Goal: Find specific page/section: Find specific page/section

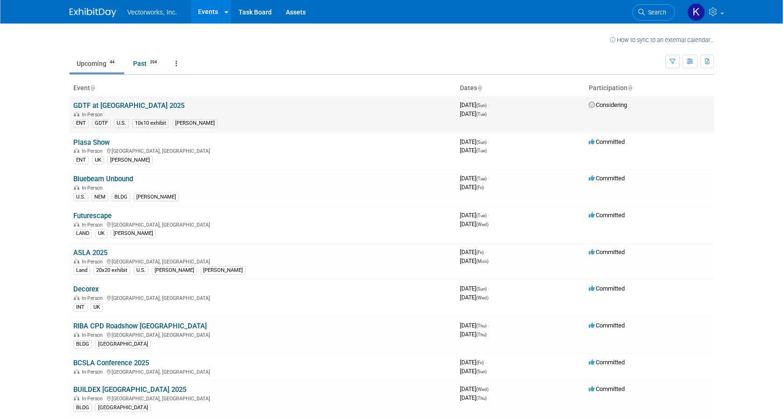
click at [114, 108] on link "GDTF at [GEOGRAPHIC_DATA] 2025" at bounding box center [128, 105] width 111 height 8
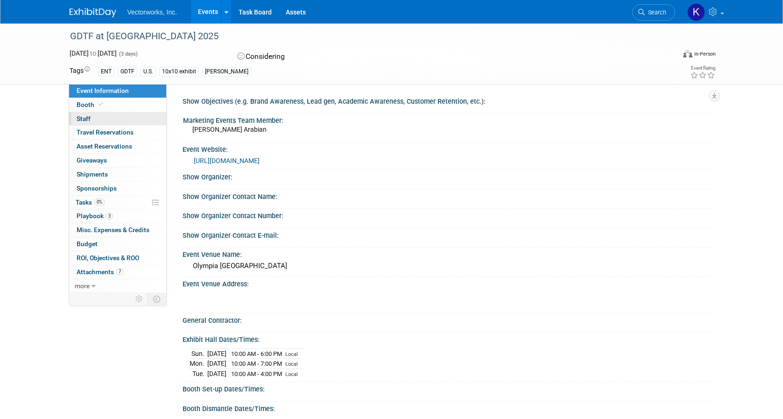
click at [115, 117] on link "0 Staff 0" at bounding box center [117, 119] width 97 height 14
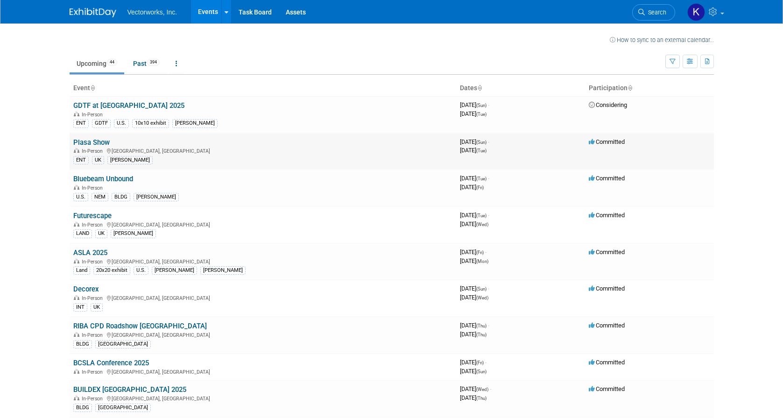
click at [92, 140] on link "Plasa Show" at bounding box center [91, 142] width 36 height 8
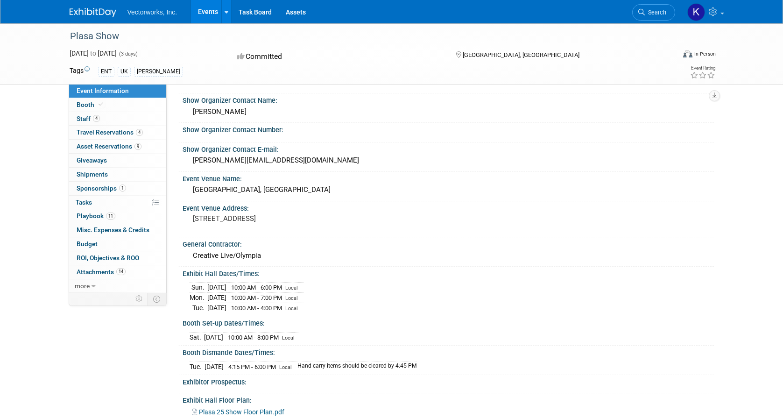
scroll to position [109, 0]
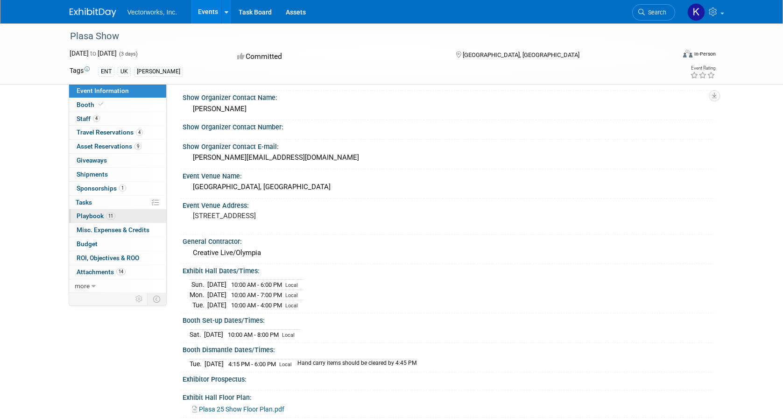
click at [106, 218] on span "11" at bounding box center [110, 215] width 9 height 7
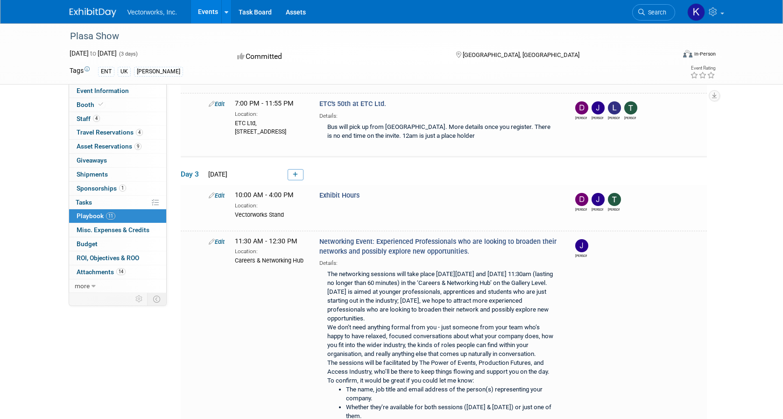
scroll to position [535, 0]
